Goal: Transaction & Acquisition: Purchase product/service

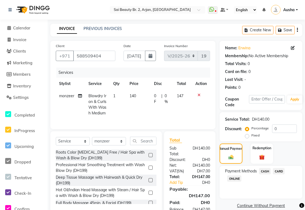
select select "6956"
select select "service"
select select "82917"
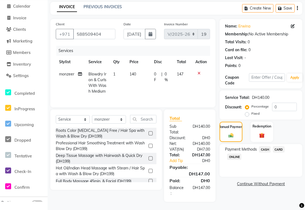
click at [278, 146] on span "CARD" at bounding box center [279, 149] width 12 height 6
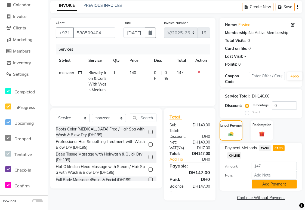
click at [266, 180] on button "Add Payment" at bounding box center [274, 184] width 45 height 8
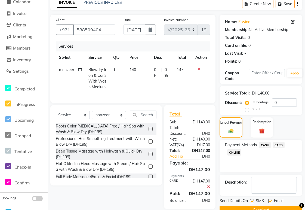
scroll to position [44, 0]
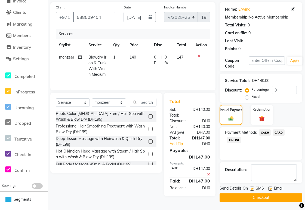
click at [263, 193] on button "Checkout" at bounding box center [261, 197] width 83 height 8
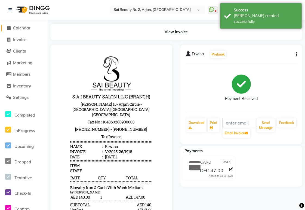
click at [9, 27] on icon at bounding box center [9, 28] width 4 height 4
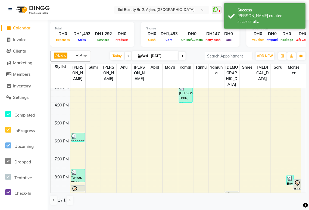
scroll to position [136, 0]
